Goal: Check status: Check status

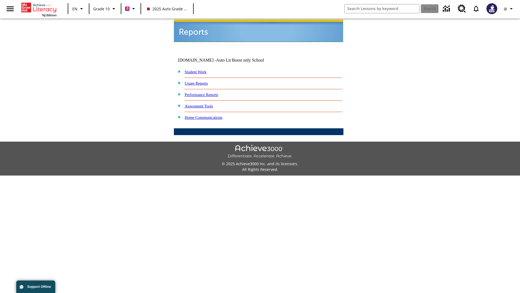
click at [199, 70] on link "Student Work" at bounding box center [196, 72] width 22 height 4
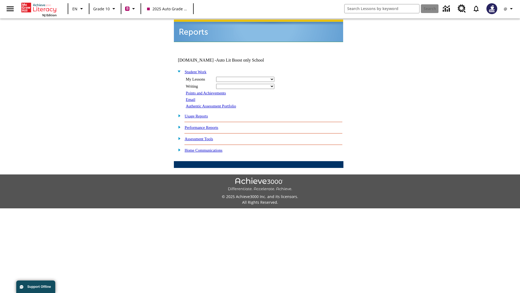
select select "/options/reports/?report_id=24&atype=2&section=2"
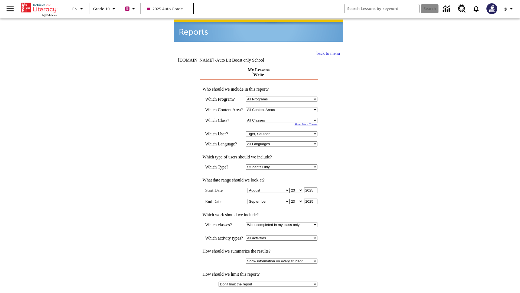
select select "21433649"
select select "4"
type input "2024"
